Goal: Task Accomplishment & Management: Complete application form

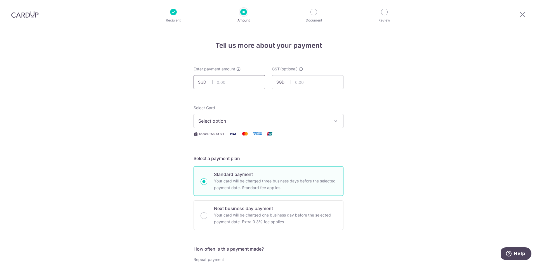
drag, startPoint x: 0, startPoint y: 0, endPoint x: 234, endPoint y: 81, distance: 247.8
click at [234, 81] on input "text" at bounding box center [229, 82] width 72 height 14
click at [13, 17] on img at bounding box center [24, 14] width 27 height 7
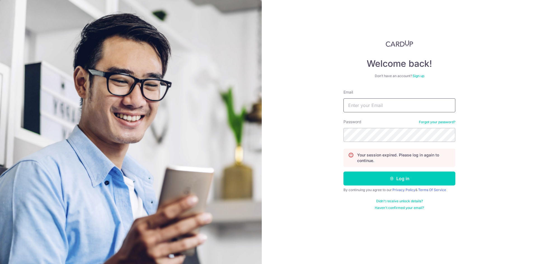
click at [399, 112] on input "Email" at bounding box center [399, 105] width 112 height 14
type input "weekeelong@ola.sg"
click at [396, 170] on form "Email weekeelong@ola.sg Password Forgot your password? Your session expired. Pl…" at bounding box center [399, 149] width 112 height 121
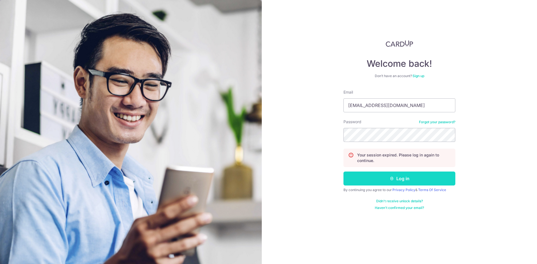
click at [402, 181] on button "Log in" at bounding box center [399, 179] width 112 height 14
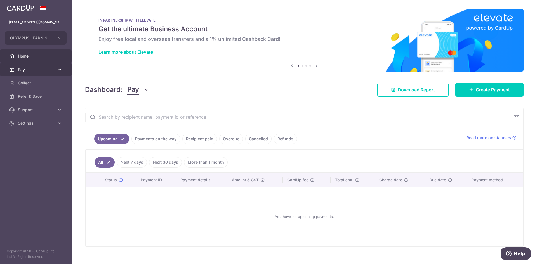
click at [52, 64] on link "Pay" at bounding box center [36, 69] width 72 height 13
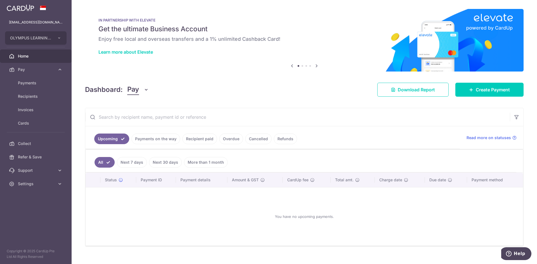
click at [222, 141] on link "Overdue" at bounding box center [231, 139] width 24 height 11
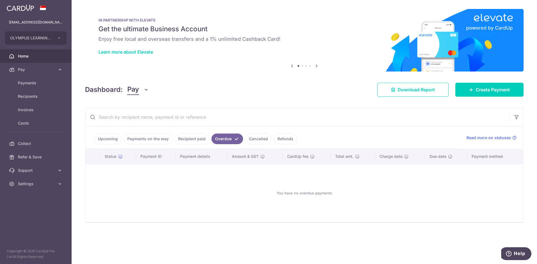
click at [184, 138] on link "Recipient paid" at bounding box center [191, 139] width 35 height 11
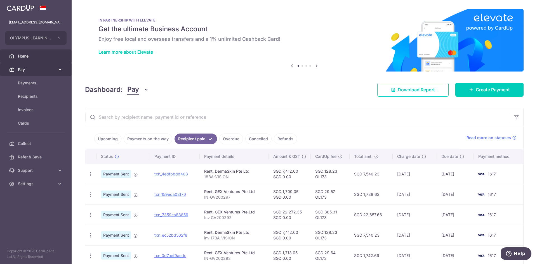
click at [14, 66] on link "Pay" at bounding box center [36, 69] width 72 height 13
click at [32, 68] on span "Pay" at bounding box center [36, 70] width 37 height 6
click at [30, 82] on span "Payments" at bounding box center [36, 83] width 37 height 6
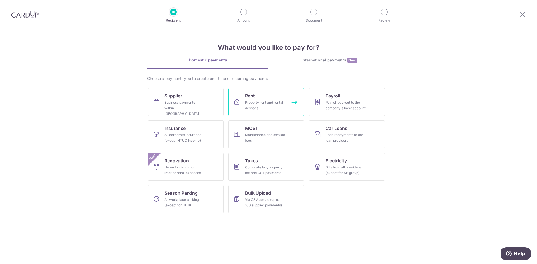
click at [249, 105] on div "Property rent and rental deposits" at bounding box center [265, 105] width 40 height 11
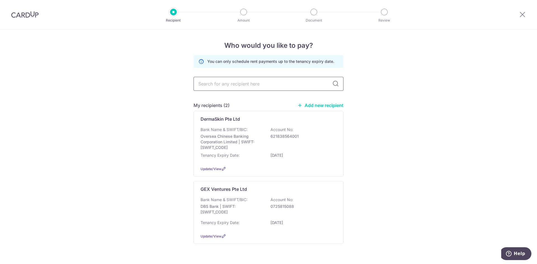
click at [250, 86] on input "text" at bounding box center [268, 84] width 150 height 14
click at [228, 211] on p "DBS Bank | SWIFT: [SWIFT_CODE]" at bounding box center [231, 209] width 63 height 11
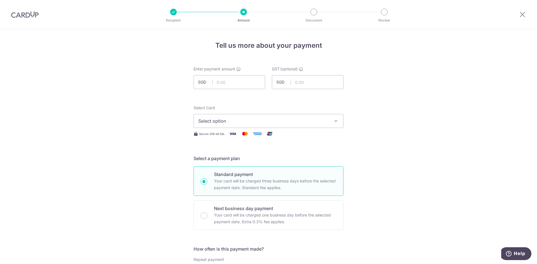
click at [237, 76] on input "text" at bounding box center [229, 82] width 72 height 14
type input "22,272.35"
click at [291, 123] on span "Select option" at bounding box center [263, 121] width 130 height 7
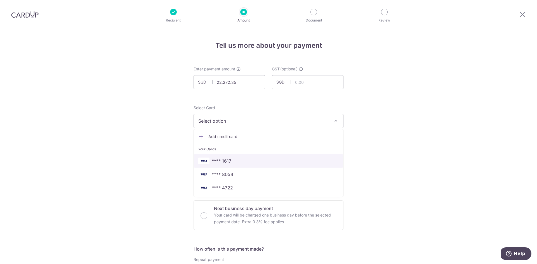
click at [235, 158] on span "**** 1617" at bounding box center [268, 161] width 140 height 7
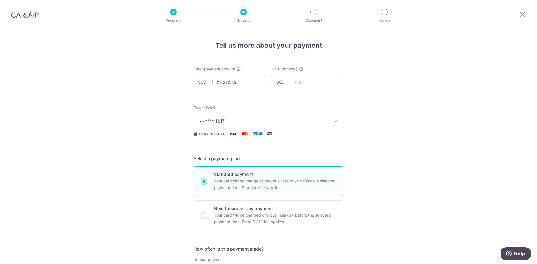
scroll to position [140, 0]
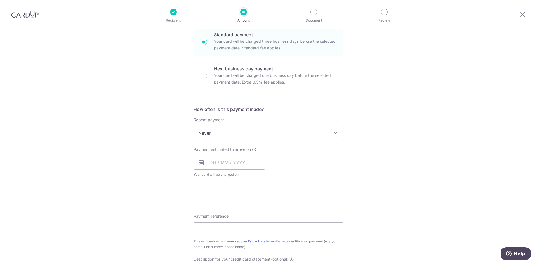
click at [229, 135] on span "Never" at bounding box center [268, 132] width 149 height 13
click at [226, 160] on input "text" at bounding box center [229, 163] width 72 height 14
click at [249, 226] on link "14" at bounding box center [249, 224] width 9 height 9
type input "14/08/2025"
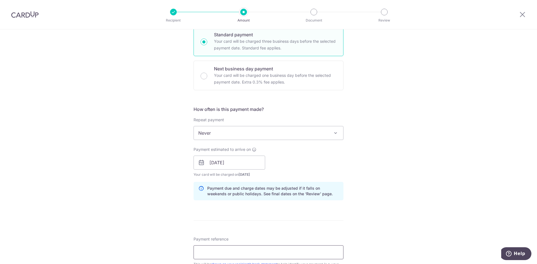
click at [227, 251] on input "Payment reference" at bounding box center [268, 252] width 150 height 14
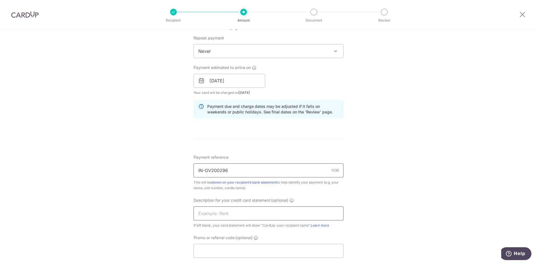
scroll to position [224, 0]
drag, startPoint x: 241, startPoint y: 167, endPoint x: 176, endPoint y: 168, distance: 65.1
click at [176, 168] on div "Tell us more about your payment Enter payment amount SGD 22,272.35 22272.35 GST…" at bounding box center [268, 89] width 537 height 566
type input "IN-GV200296"
click at [244, 247] on input "Promo or referral code (optional)" at bounding box center [268, 249] width 150 height 14
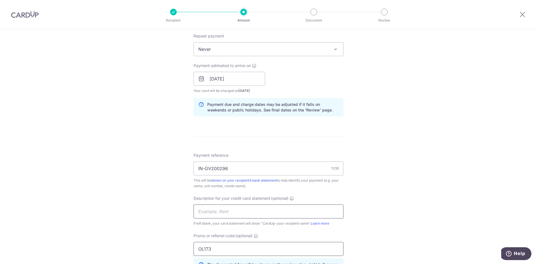
type input "OL173"
click at [242, 206] on input "text" at bounding box center [268, 212] width 150 height 14
click at [212, 171] on input "IN-GV200296" at bounding box center [268, 169] width 150 height 14
drag, startPoint x: 205, startPoint y: 167, endPoint x: 252, endPoint y: 174, distance: 47.7
click at [252, 174] on input "IN-GV200296" at bounding box center [268, 169] width 150 height 14
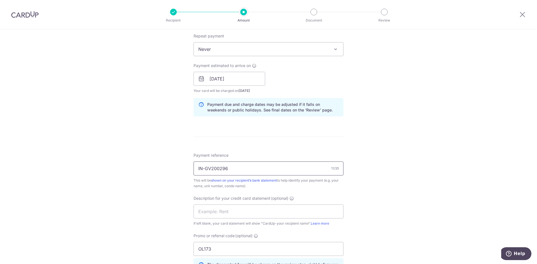
drag, startPoint x: 204, startPoint y: 169, endPoint x: 275, endPoint y: 169, distance: 70.5
click at [275, 169] on input "IN-GV200296" at bounding box center [268, 169] width 150 height 14
click at [252, 213] on input "text" at bounding box center [268, 212] width 150 height 14
paste input "GV200296"
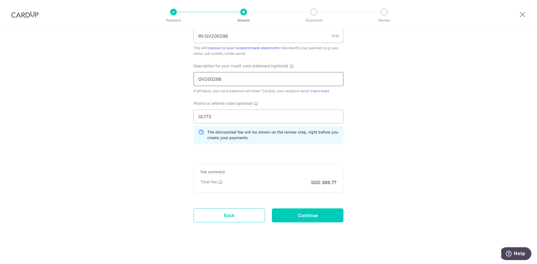
scroll to position [356, 0]
type input "GV200296"
click at [301, 214] on input "Continue" at bounding box center [308, 215] width 72 height 14
type input "Create Schedule"
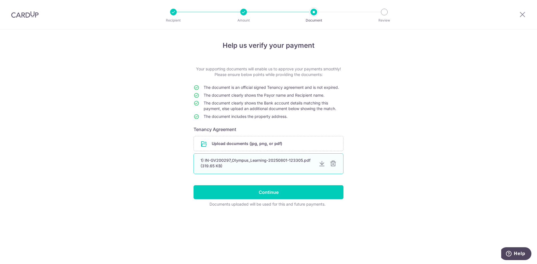
click at [336, 161] on div at bounding box center [333, 163] width 7 height 7
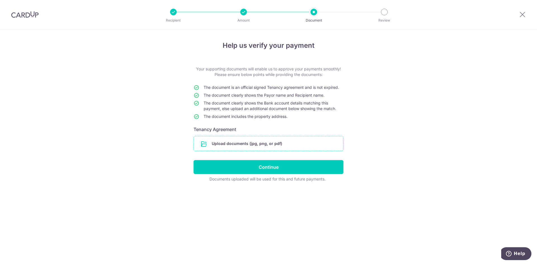
click at [276, 143] on input "file" at bounding box center [268, 143] width 149 height 15
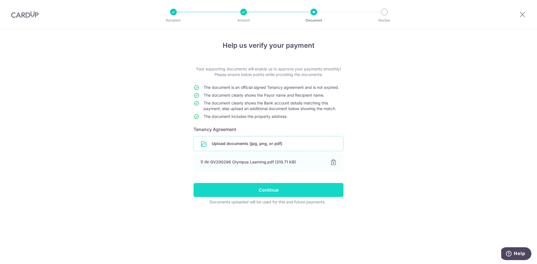
click at [268, 188] on input "Continue" at bounding box center [268, 190] width 150 height 14
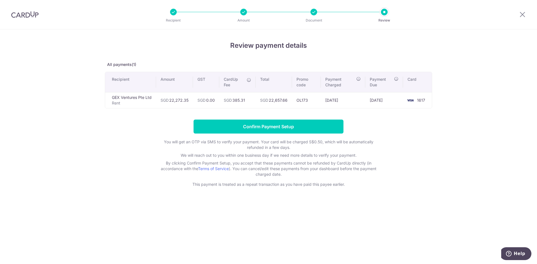
click at [455, 120] on div "Review payment details All payments(1) Recipient Amount GST CardUp Fee Total Pr…" at bounding box center [268, 146] width 537 height 235
click at [216, 94] on td "SGD 0.00" at bounding box center [206, 100] width 26 height 16
click at [202, 101] on span "SGD" at bounding box center [201, 100] width 8 height 5
click at [172, 52] on div "Review payment details All payments(1) Recipient Amount GST CardUp Fee Total Pr…" at bounding box center [268, 114] width 327 height 147
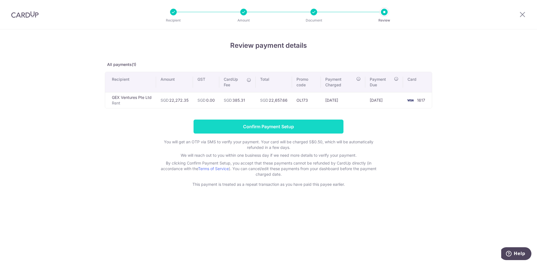
click at [264, 125] on input "Confirm Payment Setup" at bounding box center [268, 127] width 150 height 14
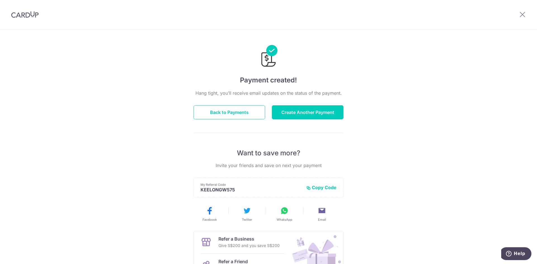
click at [183, 38] on div "Payment created! Hang tight, you’ll receive email updates on the status of the …" at bounding box center [268, 178] width 537 height 299
click at [229, 116] on button "Back to Payments" at bounding box center [229, 112] width 72 height 14
